Goal: Transaction & Acquisition: Purchase product/service

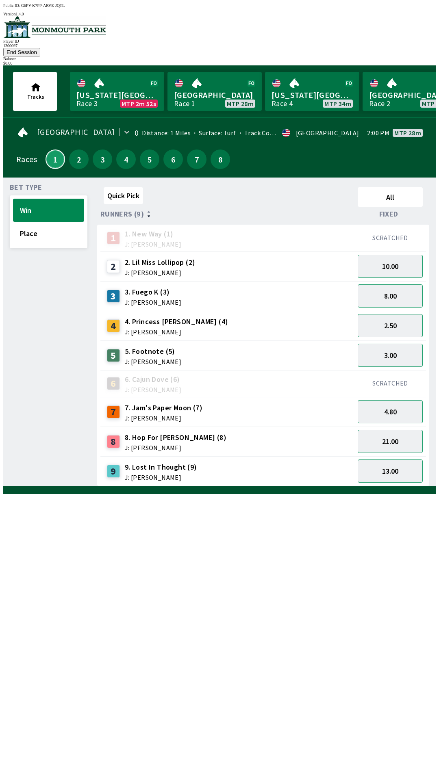
click at [56, 152] on button "1" at bounding box center [56, 160] width 20 height 20
click at [388, 400] on button "4.80" at bounding box center [390, 411] width 65 height 23
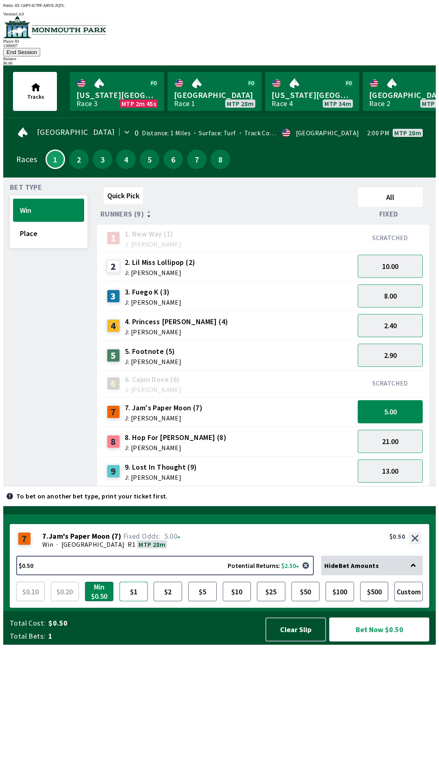
click at [132, 602] on button "$1" at bounding box center [134, 592] width 28 height 20
click at [376, 642] on button "Bet Now $1.00" at bounding box center [379, 630] width 100 height 24
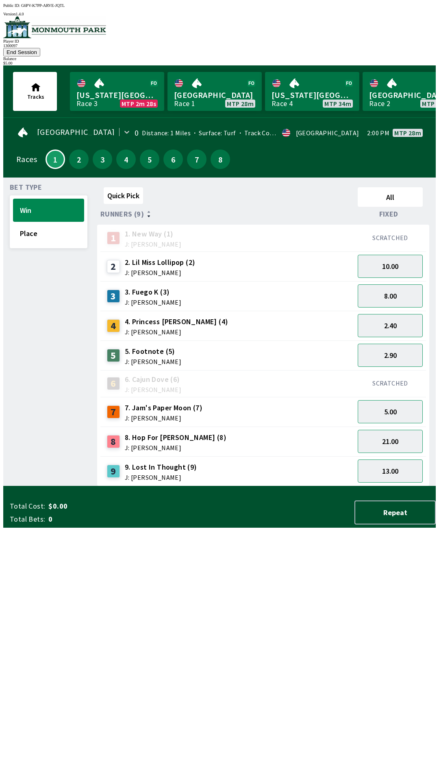
click at [187, 487] on div "Quick Pick All Runners (9) Fixed 1 1. New Way (1) J: [PERSON_NAME] SCRATCHED 2 …" at bounding box center [266, 335] width 339 height 302
click at [74, 150] on button "2" at bounding box center [79, 160] width 20 height 20
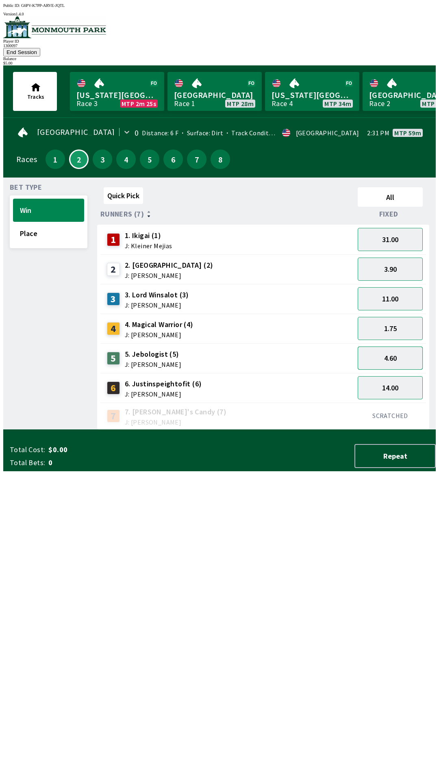
click at [400, 347] on button "4.60" at bounding box center [390, 358] width 65 height 23
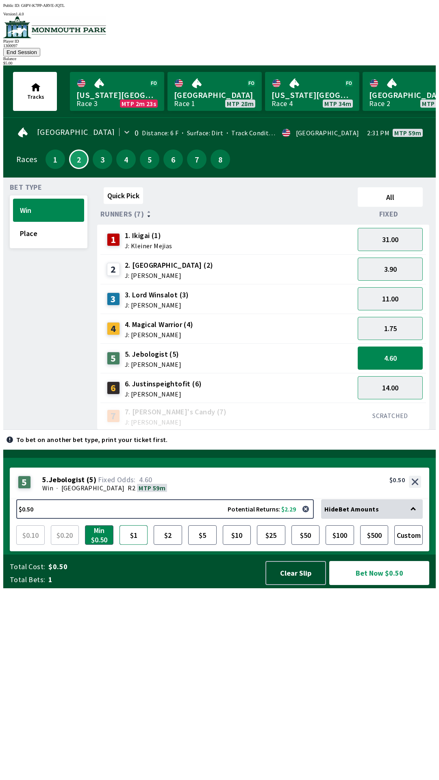
click at [137, 545] on button "$1" at bounding box center [134, 536] width 28 height 20
click at [379, 585] on button "Bet Now $1.00" at bounding box center [379, 573] width 100 height 24
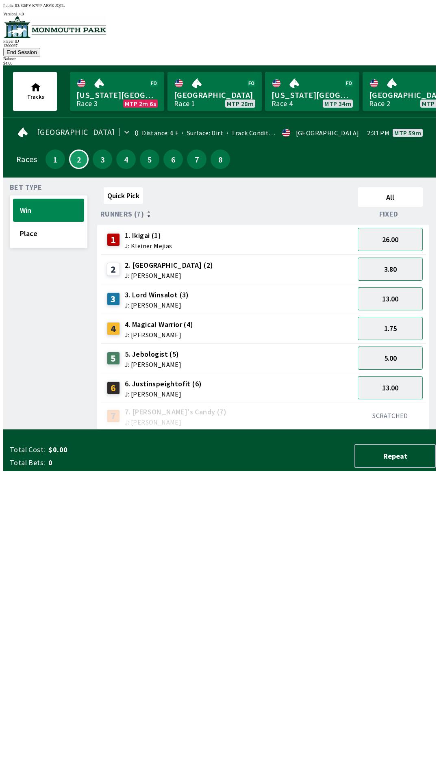
click at [194, 430] on div "Quick Pick All Runners (7) Fixed 1 1. Ikigai (1) J: Kleiner Mejias 26.00 2 2. […" at bounding box center [266, 307] width 339 height 246
click at [147, 155] on button "5" at bounding box center [150, 160] width 20 height 20
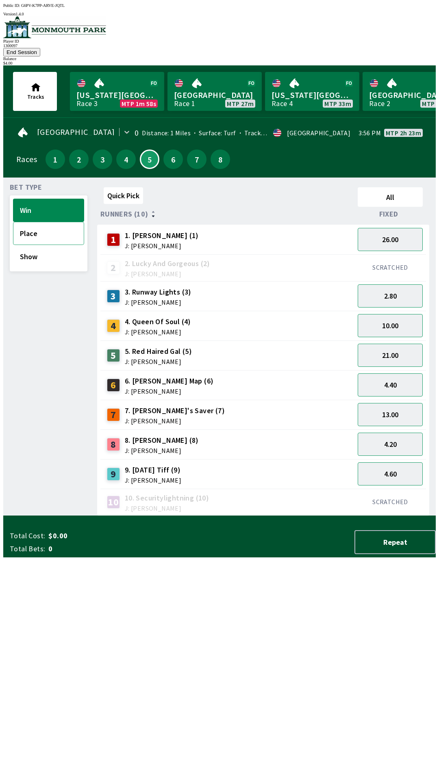
click at [39, 224] on button "Place" at bounding box center [48, 233] width 71 height 23
click at [50, 199] on button "Win" at bounding box center [48, 210] width 71 height 23
click at [401, 403] on button "13.00" at bounding box center [390, 414] width 65 height 23
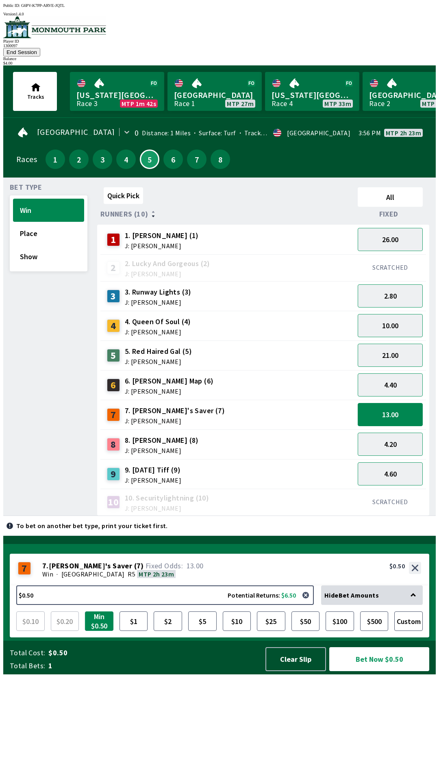
click at [96, 631] on button "Min $0.50" at bounding box center [99, 622] width 28 height 20
click at [378, 672] on button "Bet Now $0.50" at bounding box center [379, 660] width 100 height 24
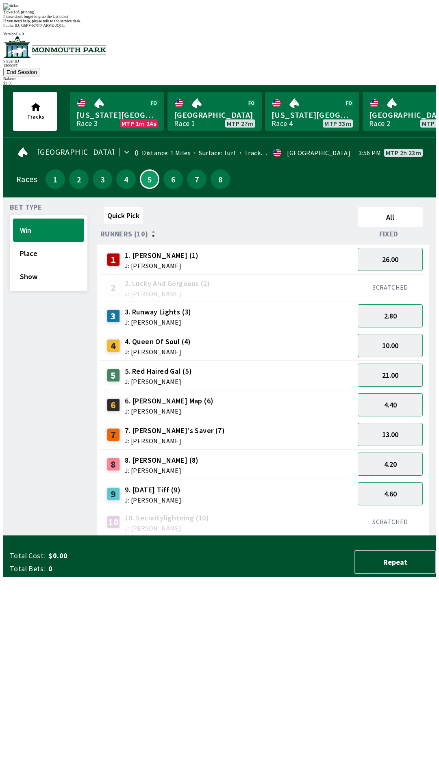
click at [197, 536] on div "Quick Pick All Runners (10) Fixed 1 1. [PERSON_NAME] (1) J: [PERSON_NAME] 26.00…" at bounding box center [266, 370] width 339 height 332
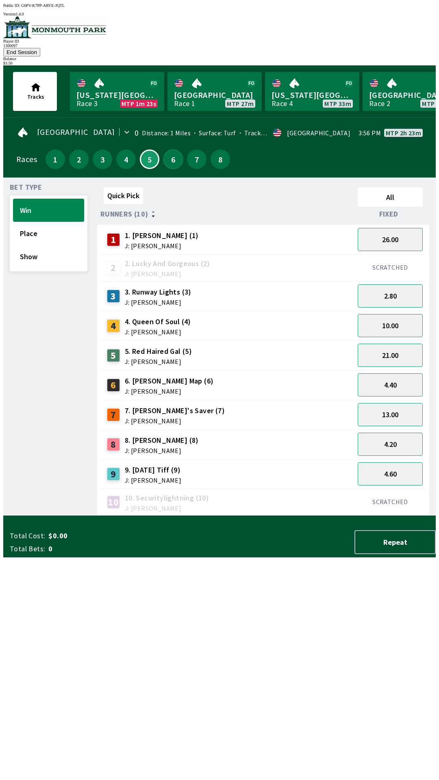
click at [166, 150] on button "6" at bounding box center [173, 160] width 20 height 20
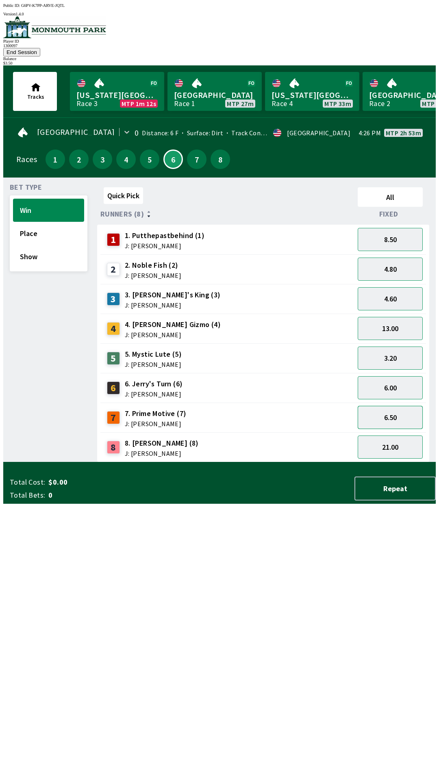
click at [406, 406] on button "6.50" at bounding box center [390, 417] width 65 height 23
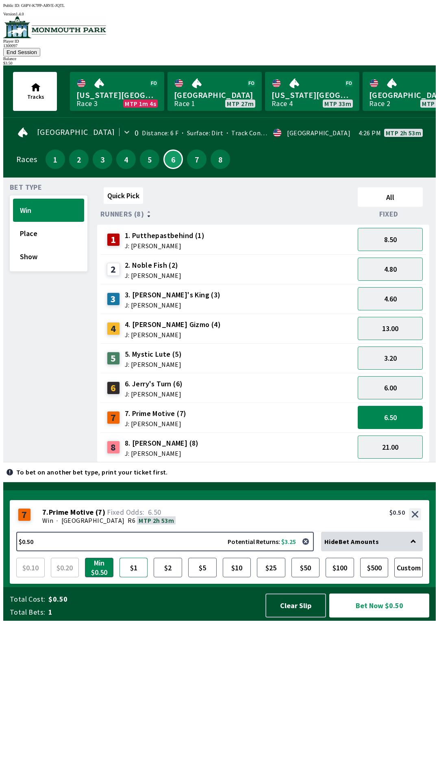
click at [133, 578] on button "$1" at bounding box center [134, 568] width 28 height 20
click at [374, 618] on button "Bet Now $1.00" at bounding box center [379, 606] width 100 height 24
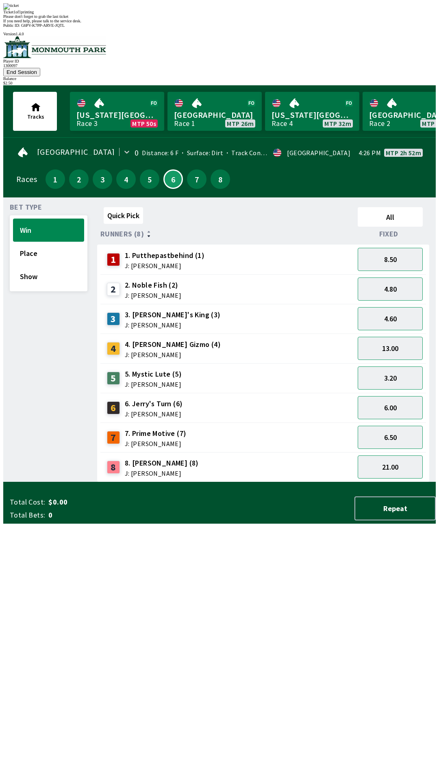
click at [321, 483] on div "Quick Pick All Runners (8) Fixed 1 1. Putthepastbehind (1) J: [PERSON_NAME] 8.5…" at bounding box center [266, 343] width 339 height 278
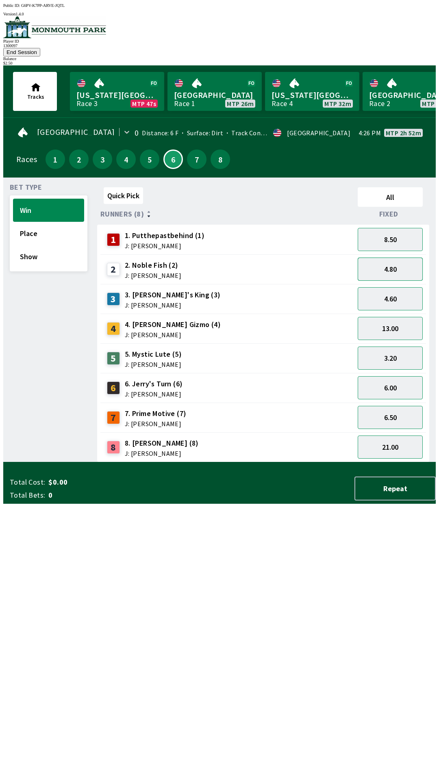
click at [399, 258] on button "4.80" at bounding box center [390, 269] width 65 height 23
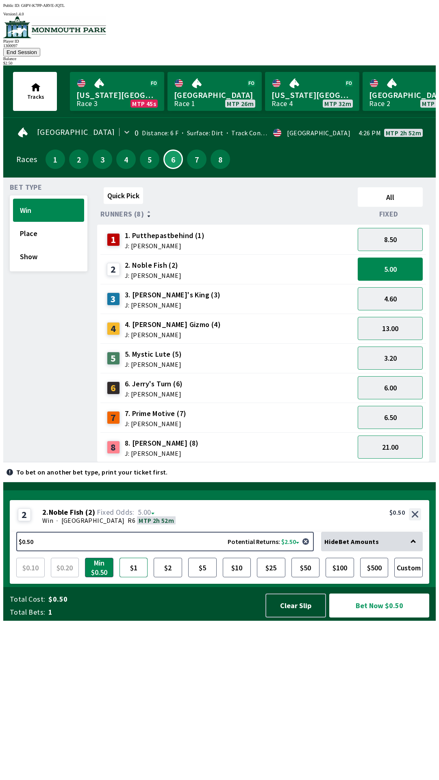
click at [134, 578] on button "$1" at bounding box center [134, 568] width 28 height 20
click at [378, 618] on button "Bet Now $1.00" at bounding box center [379, 606] width 100 height 24
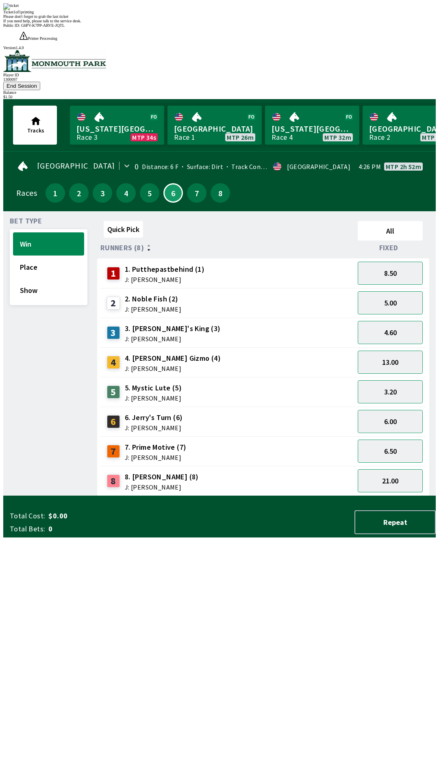
click at [298, 496] on div "Quick Pick All Runners (8) Fixed 1 1. Putthepastbehind (1) J: [PERSON_NAME] 8.5…" at bounding box center [266, 357] width 339 height 278
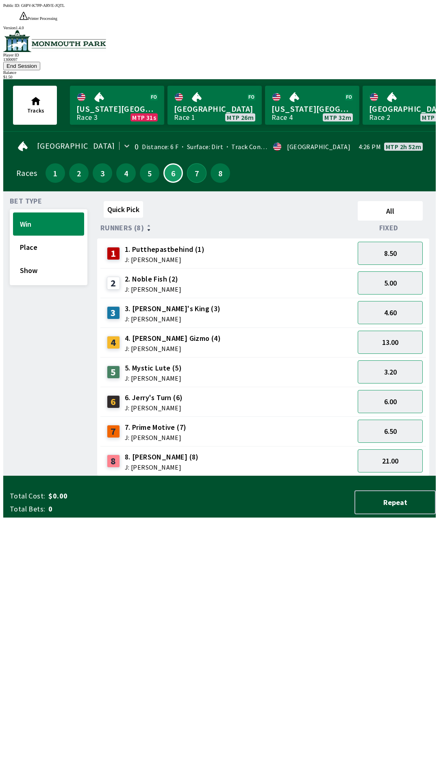
click at [196, 163] on button "7" at bounding box center [197, 173] width 20 height 20
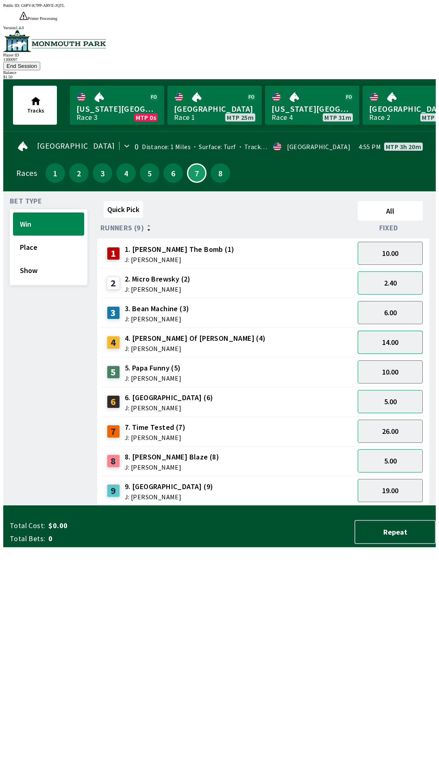
click at [401, 331] on button "14.00" at bounding box center [390, 342] width 65 height 23
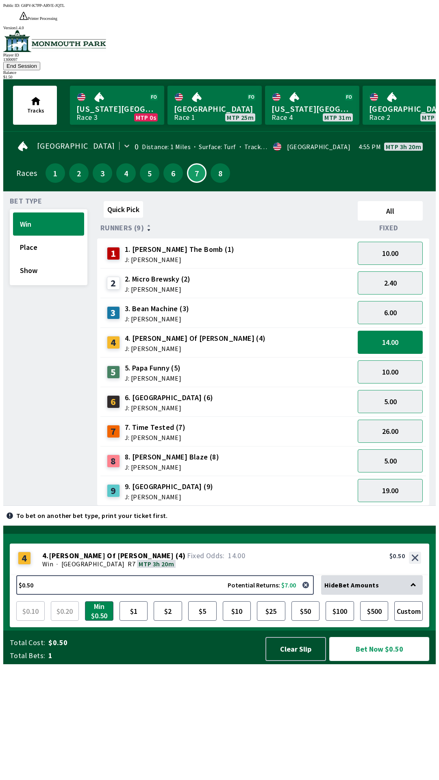
click at [376, 661] on button "Bet Now $0.50" at bounding box center [379, 649] width 100 height 24
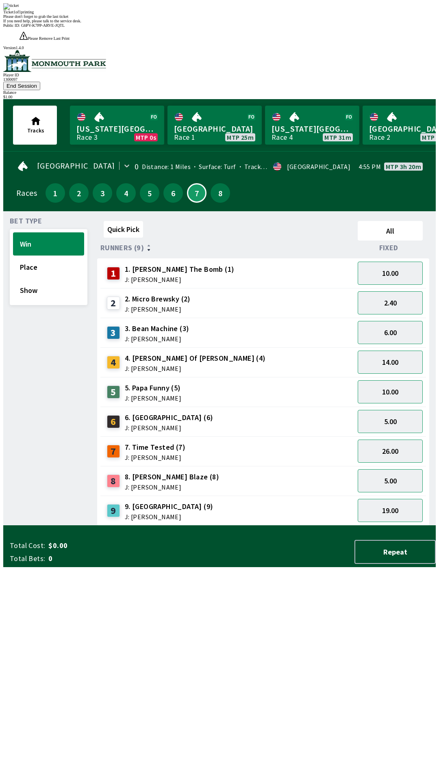
click at [248, 526] on div "Quick Pick All Runners (9) Fixed 1 1. [PERSON_NAME] The Bomb (1) J: [PERSON_NAM…" at bounding box center [266, 372] width 339 height 308
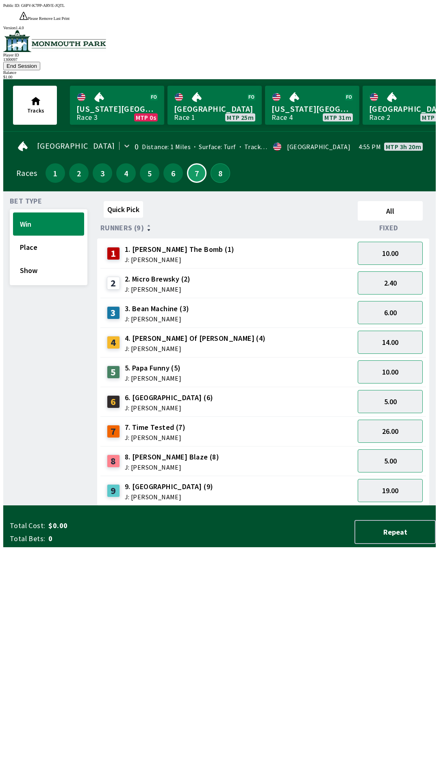
click at [222, 163] on button "8" at bounding box center [221, 173] width 20 height 20
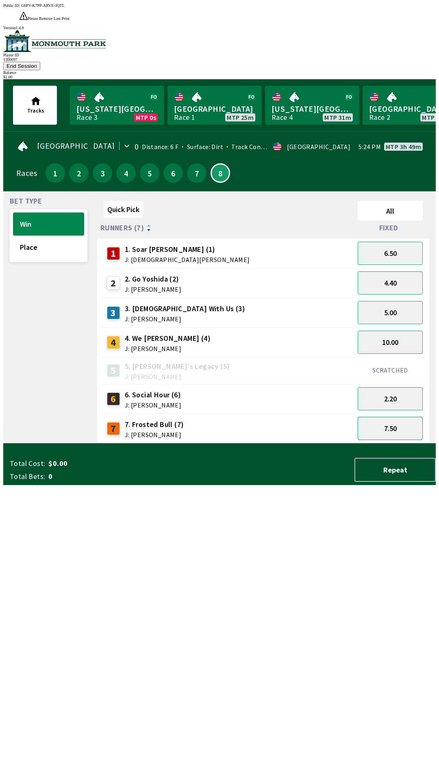
click at [398, 417] on button "7.50" at bounding box center [390, 428] width 65 height 23
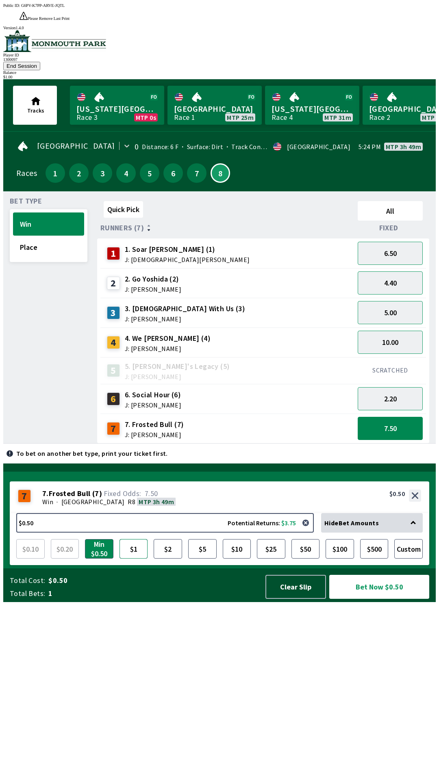
click at [133, 559] on button "$1" at bounding box center [134, 549] width 28 height 20
click at [373, 599] on button "Bet Now $1.00" at bounding box center [379, 587] width 100 height 24
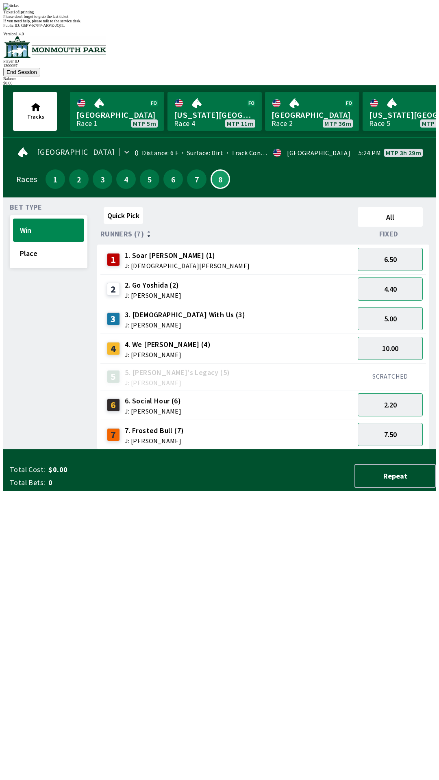
click at [100, 450] on div "Quick Pick All Runners (7) Fixed 1 1. [PERSON_NAME] (1) J: [PERSON_NAME] 6.50 2…" at bounding box center [266, 327] width 339 height 246
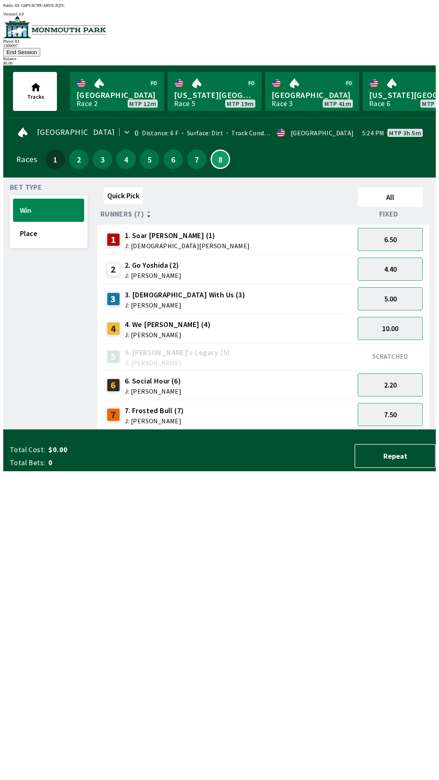
click at [40, 48] on button "End Session" at bounding box center [21, 52] width 37 height 9
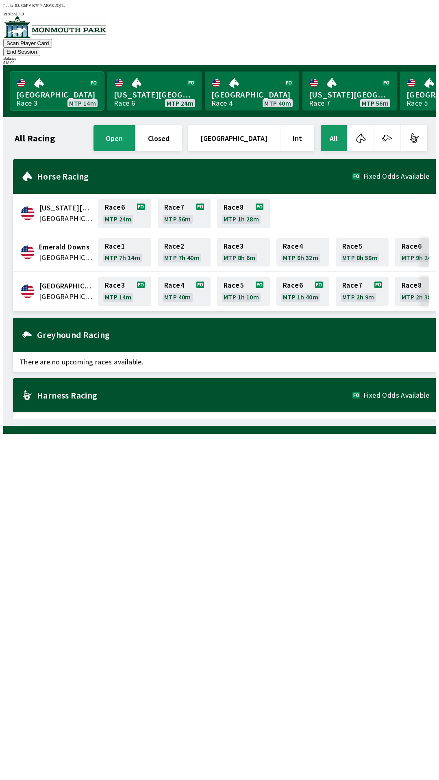
click at [41, 78] on link "[GEOGRAPHIC_DATA] Race 3 MTP 14m" at bounding box center [57, 91] width 94 height 39
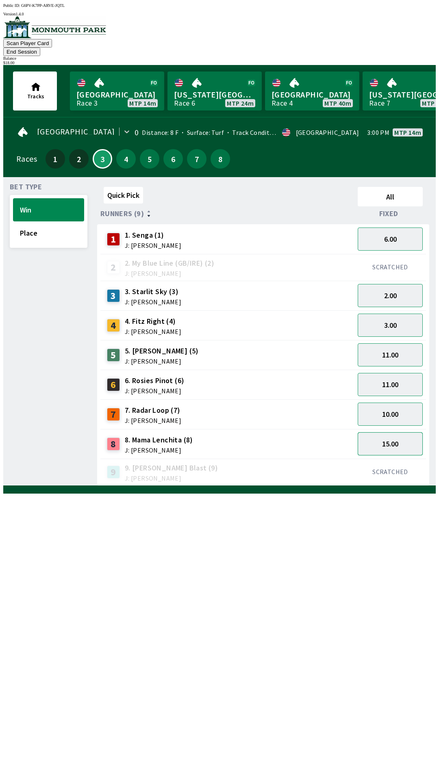
click at [389, 433] on button "15.00" at bounding box center [390, 444] width 65 height 23
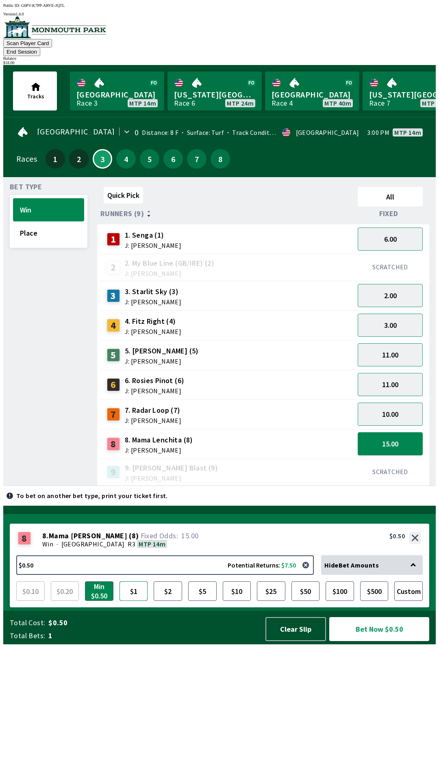
click at [129, 601] on button "$1" at bounding box center [134, 592] width 28 height 20
click at [55, 222] on button "Place" at bounding box center [48, 233] width 71 height 23
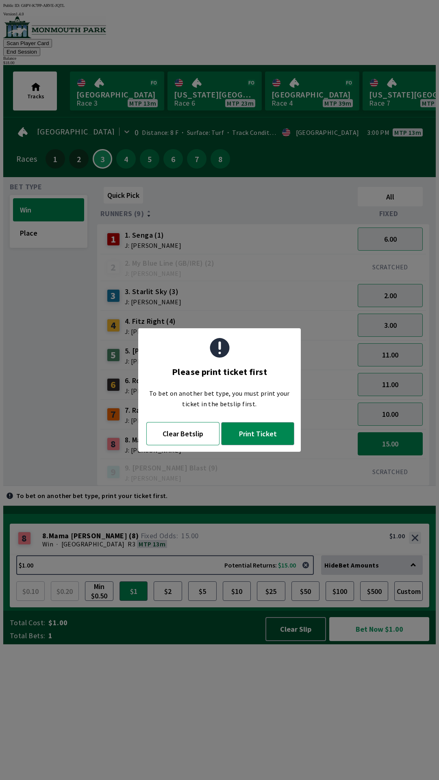
click at [187, 439] on button "Clear Betslip" at bounding box center [182, 433] width 73 height 23
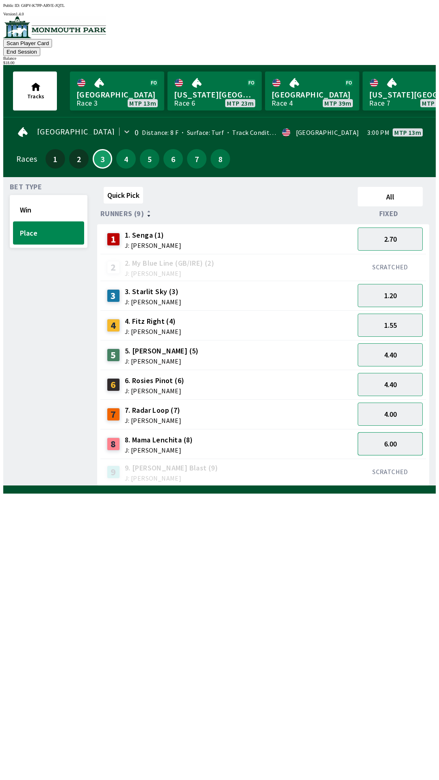
click at [392, 435] on button "6.00" at bounding box center [390, 444] width 65 height 23
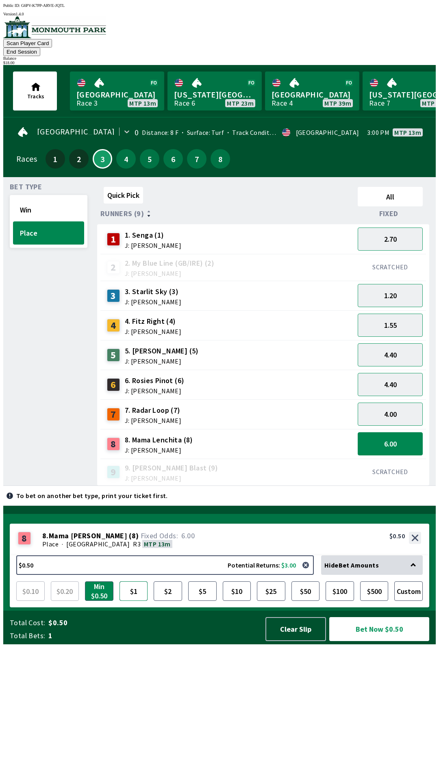
click at [128, 601] on button "$1" at bounding box center [134, 592] width 28 height 20
click at [380, 641] on button "Bet Now $1.00" at bounding box center [379, 629] width 100 height 24
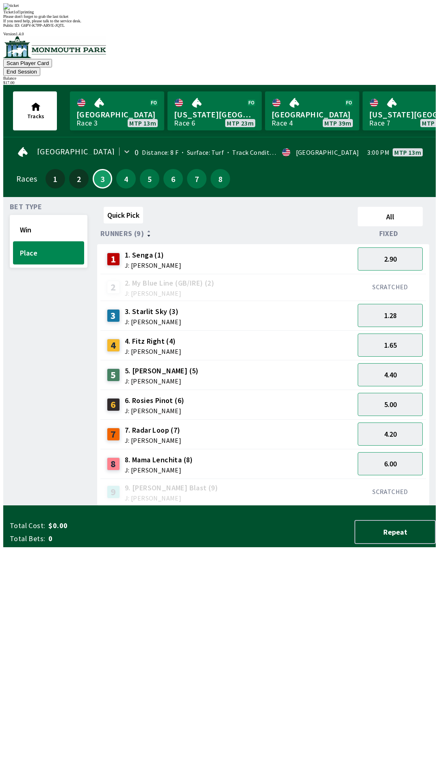
click at [212, 506] on div "Quick Pick All Runners (9) Fixed 1 1. Senga (1) J: [PERSON_NAME] 2.90 2 2. My B…" at bounding box center [266, 355] width 339 height 302
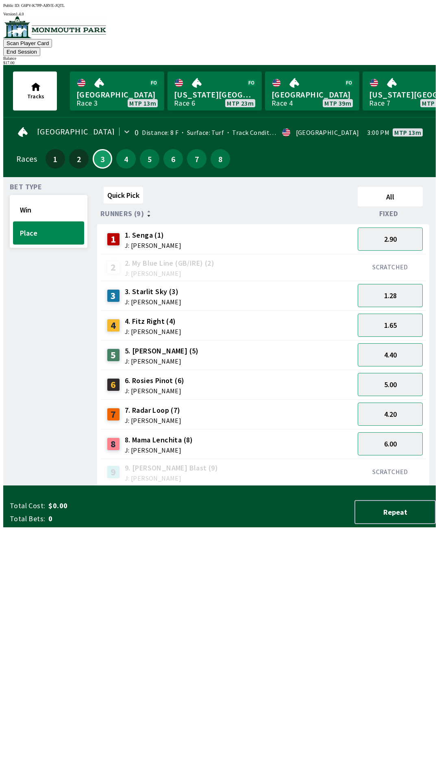
click at [40, 48] on button "End Session" at bounding box center [21, 52] width 37 height 9
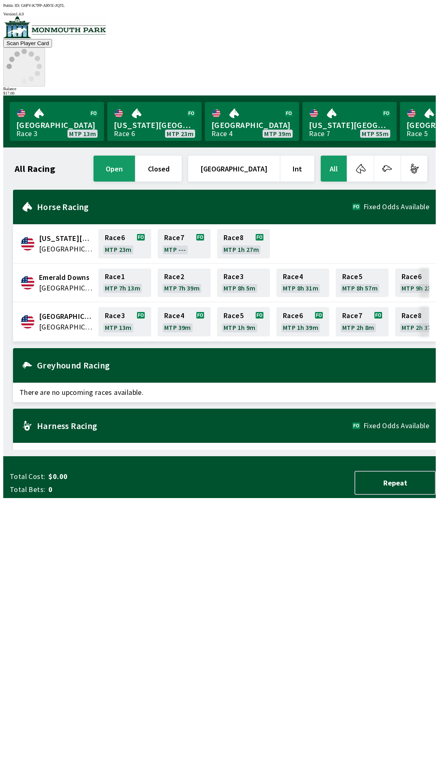
click at [42, 49] on icon at bounding box center [24, 66] width 35 height 35
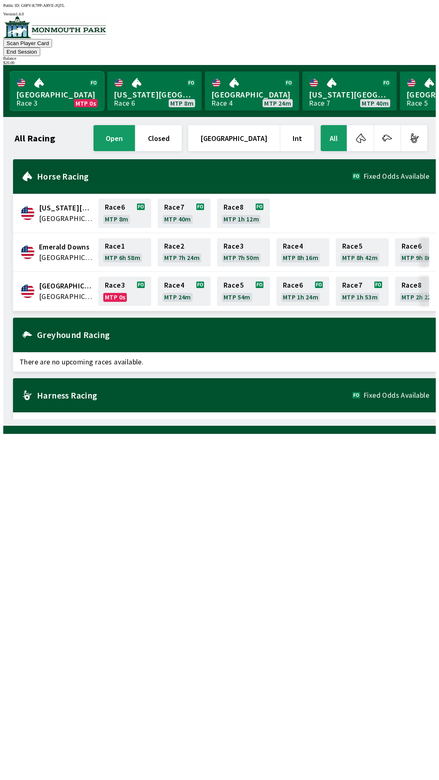
click at [61, 79] on link "Monmouth Park Race 3 MTP 0s" at bounding box center [57, 91] width 94 height 39
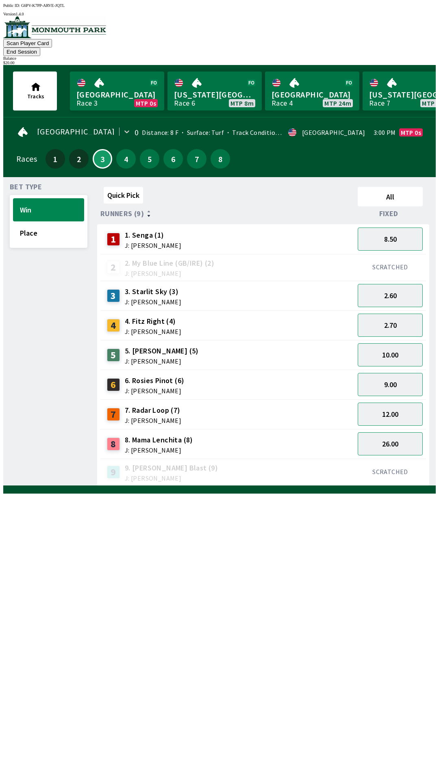
click at [209, 409] on div "7 7. Radar Loop (7) J: [PERSON_NAME]" at bounding box center [228, 414] width 248 height 20
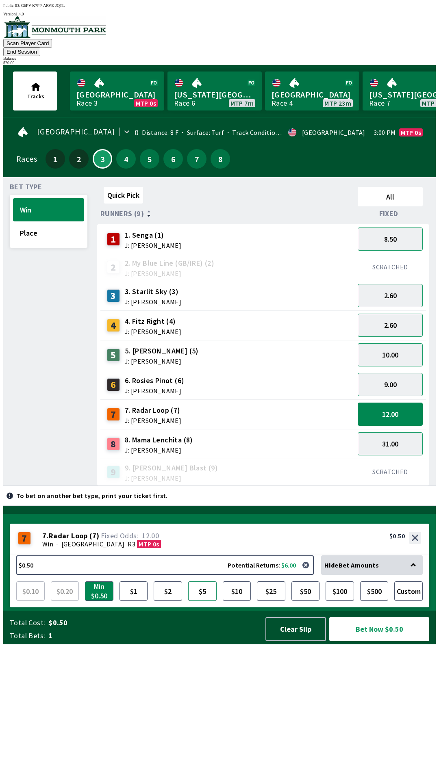
click at [207, 601] on button "$5" at bounding box center [202, 592] width 28 height 20
click at [385, 641] on button "Bet Now $5.00" at bounding box center [379, 629] width 100 height 24
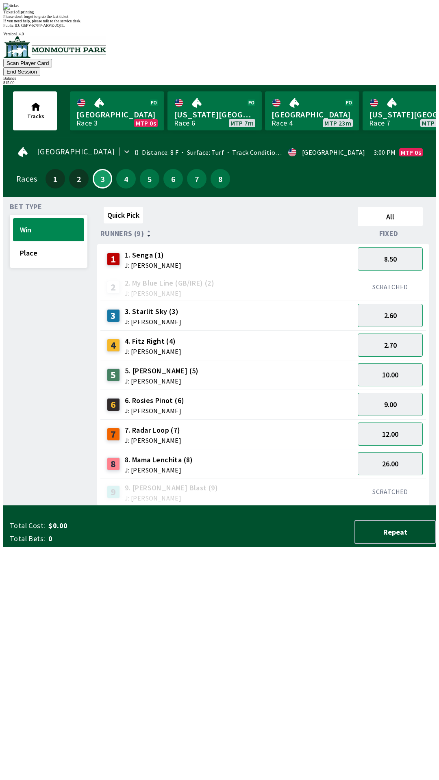
click at [292, 19] on div "Please don't forget to grab the last ticket" at bounding box center [219, 16] width 433 height 4
click at [359, 506] on div "Quick Pick All Runners (9) Fixed 1 1. Senga (1) J: [PERSON_NAME] 8.50 2 2. My B…" at bounding box center [266, 355] width 339 height 302
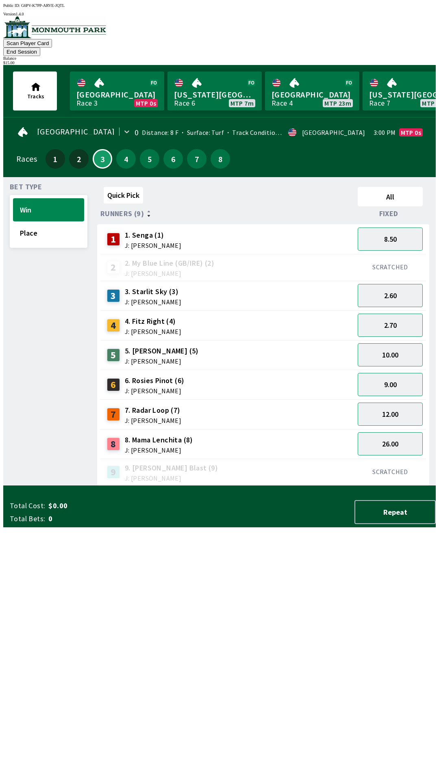
click at [40, 48] on button "End Session" at bounding box center [21, 52] width 37 height 9
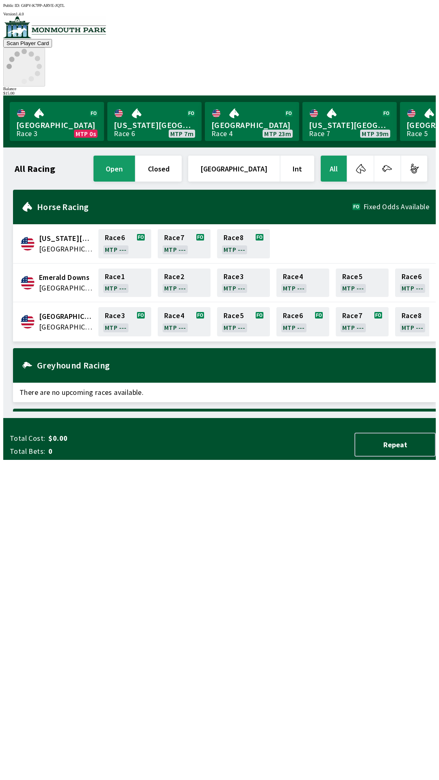
click at [42, 49] on icon at bounding box center [24, 66] width 35 height 35
click at [406, 91] on div "$ 15.00" at bounding box center [219, 93] width 433 height 4
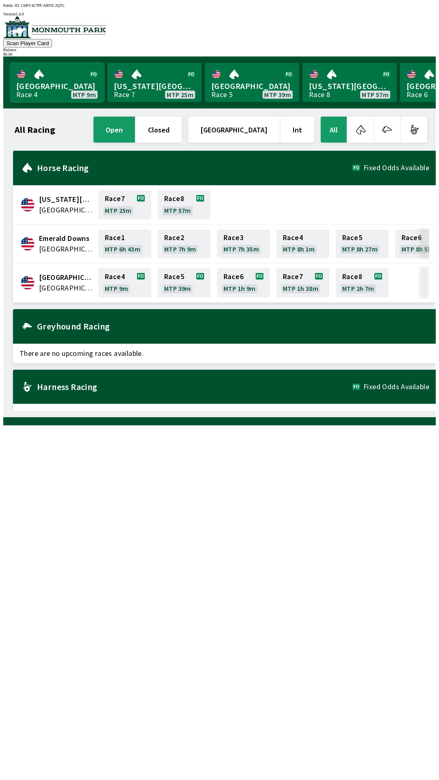
click at [48, 72] on link "[GEOGRAPHIC_DATA] Race 4 MTP 9m" at bounding box center [57, 82] width 94 height 39
click at [47, 76] on link "[GEOGRAPHIC_DATA] Race 4 MTP 9m" at bounding box center [57, 82] width 94 height 39
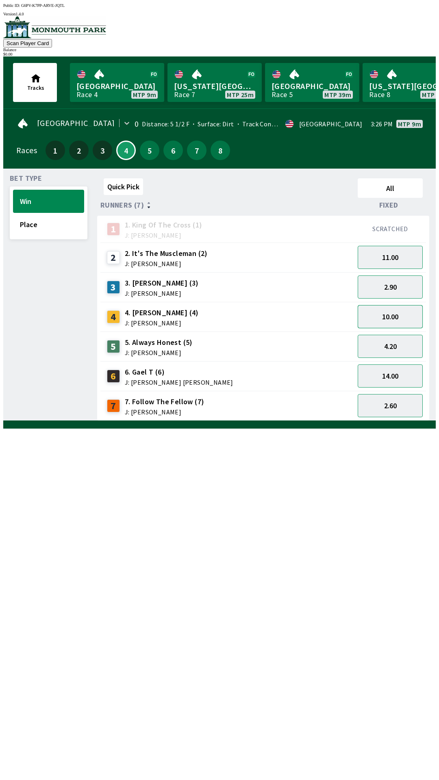
click at [398, 312] on button "10.00" at bounding box center [390, 316] width 65 height 23
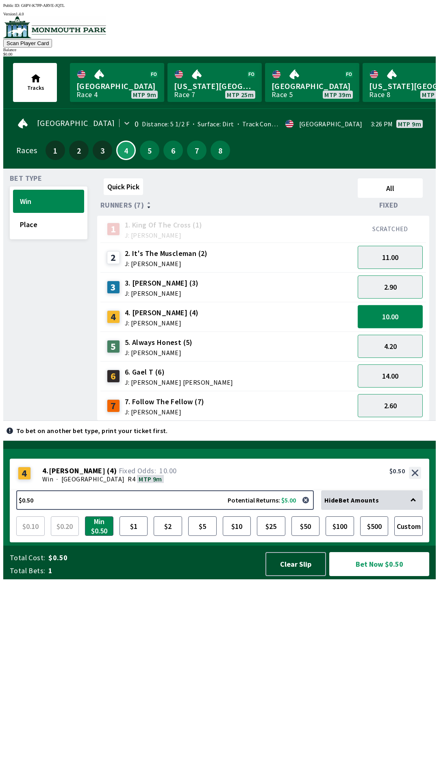
click at [358, 305] on button "10.00" at bounding box center [390, 316] width 65 height 23
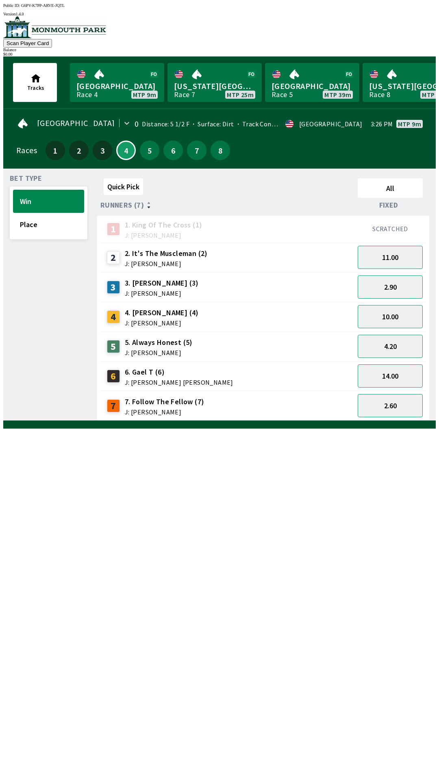
click at [239, 317] on div "4 4. [PERSON_NAME] (4) J: [PERSON_NAME]" at bounding box center [228, 317] width 248 height 20
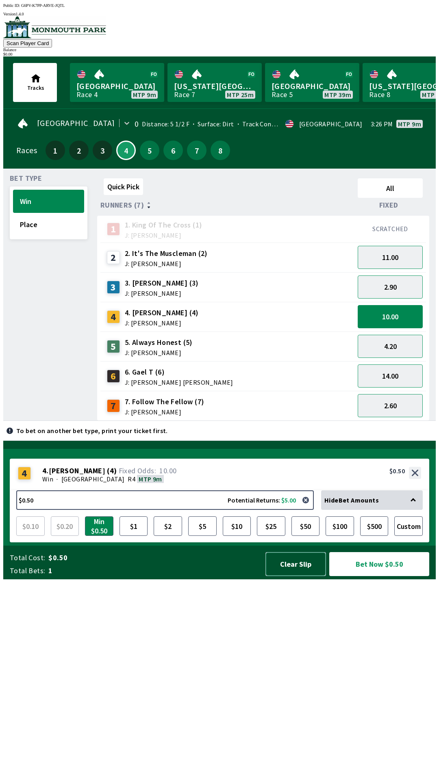
click at [291, 576] on button "Clear Slip" at bounding box center [295, 564] width 61 height 24
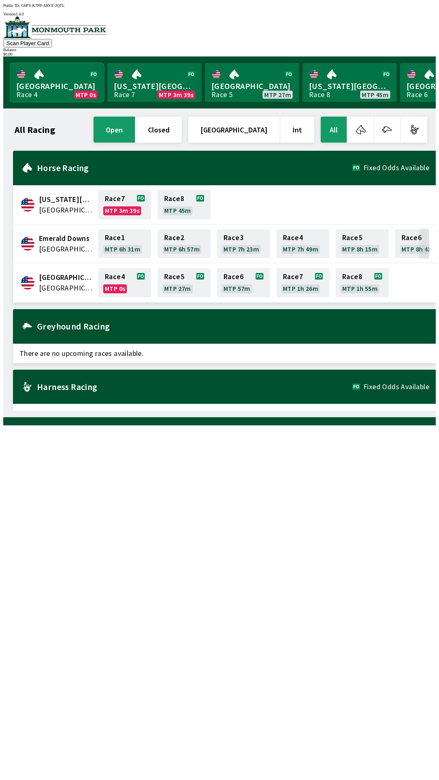
click at [66, 77] on link "Monmouth Park Race 4 MTP 0s" at bounding box center [57, 82] width 94 height 39
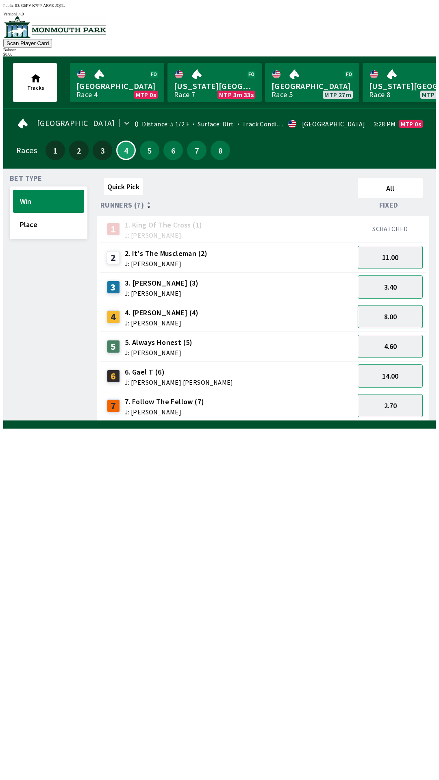
click at [391, 314] on button "8.00" at bounding box center [390, 316] width 65 height 23
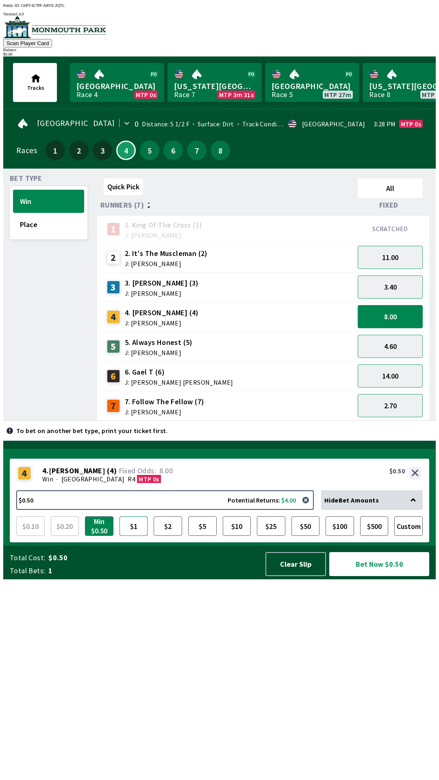
click at [133, 536] on button "$1" at bounding box center [134, 527] width 28 height 20
click at [165, 536] on button "$2" at bounding box center [168, 527] width 28 height 20
click at [373, 576] on button "Bet Now $2.00" at bounding box center [379, 564] width 100 height 24
click at [329, 552] on button "Bet Now $2.00" at bounding box center [379, 564] width 100 height 24
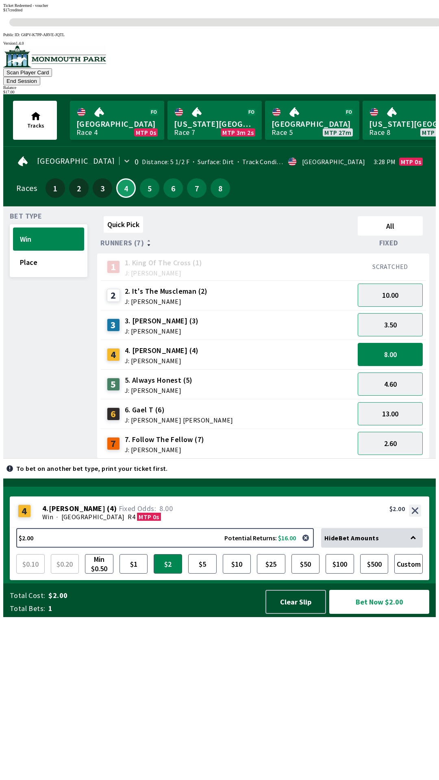
click at [329, 459] on div "Quick Pick All Runners (7) Fixed 1 1. King Of The Cross (1) J: [PERSON_NAME] SC…" at bounding box center [266, 336] width 339 height 246
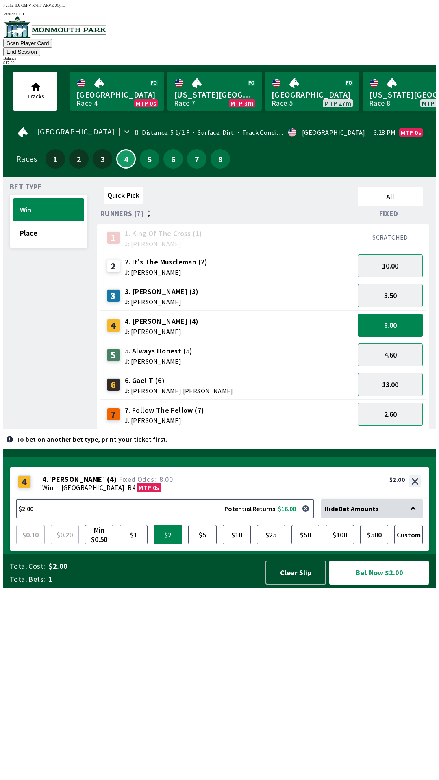
click at [396, 585] on button "Bet Now $2.00" at bounding box center [379, 573] width 100 height 24
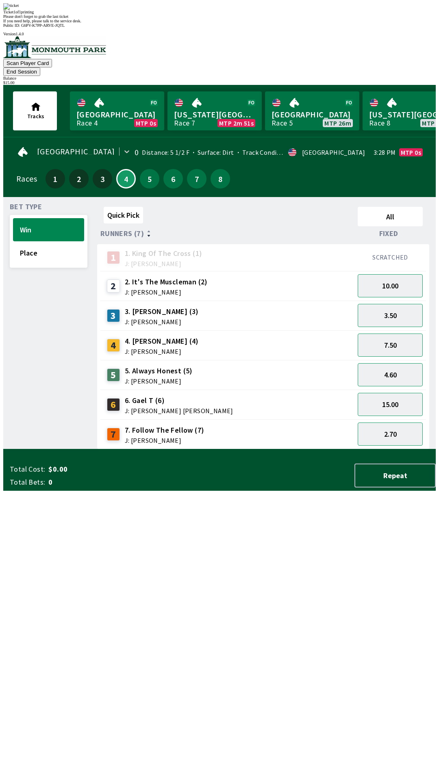
click at [286, 450] on div "Quick Pick All Runners (7) Fixed 1 1. King Of The Cross (1) J: [PERSON_NAME] SC…" at bounding box center [266, 327] width 339 height 246
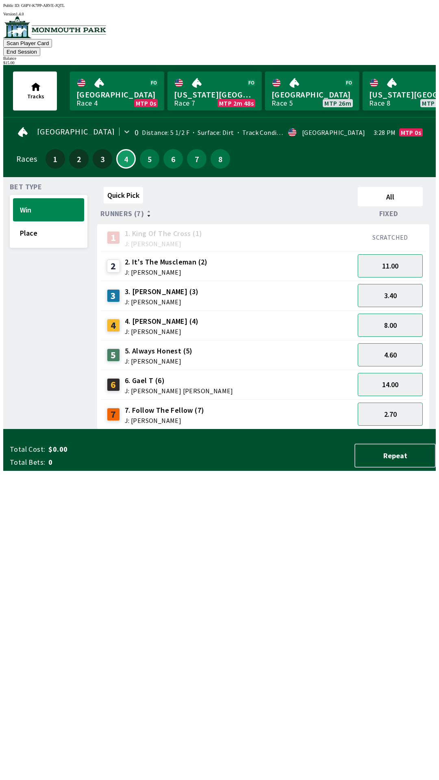
click at [40, 48] on button "End Session" at bounding box center [21, 52] width 37 height 9
